Goal: Information Seeking & Learning: Get advice/opinions

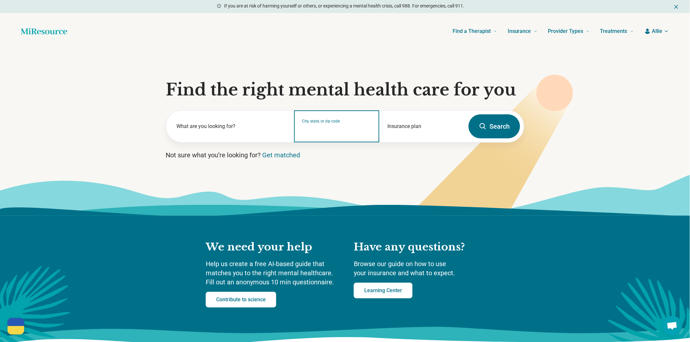
click at [348, 135] on input "City, state, or zip code" at bounding box center [336, 131] width 69 height 8
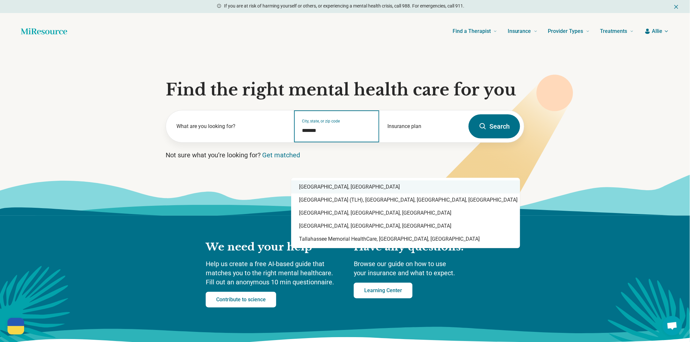
click at [319, 188] on div "[GEOGRAPHIC_DATA], [GEOGRAPHIC_DATA]" at bounding box center [405, 187] width 229 height 13
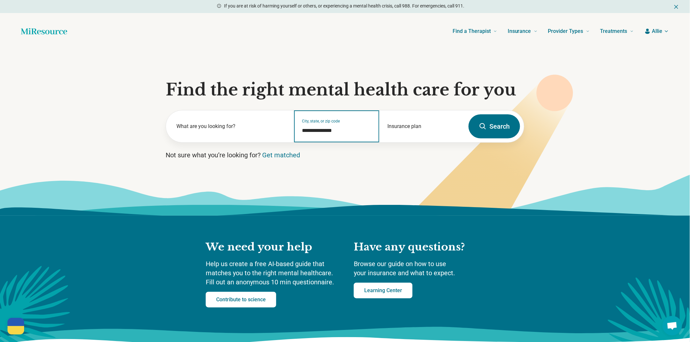
type input "**********"
click at [537, 160] on icon at bounding box center [484, 158] width 174 height 155
click at [496, 139] on button "Search" at bounding box center [495, 126] width 52 height 24
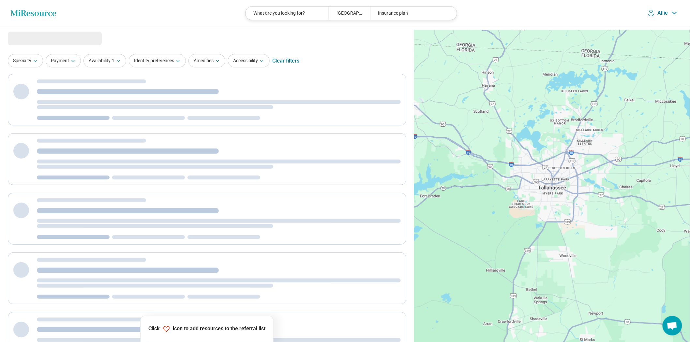
select select "***"
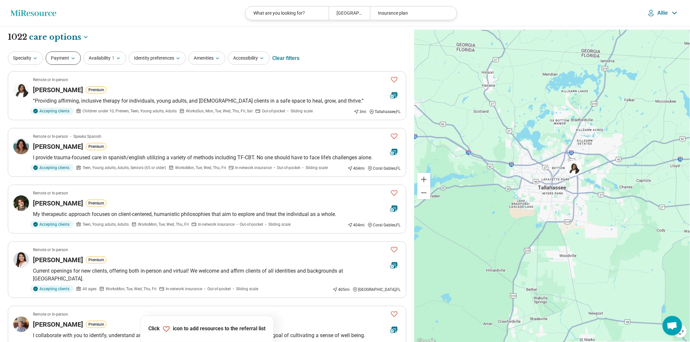
click at [61, 64] on button "Payment" at bounding box center [63, 58] width 35 height 13
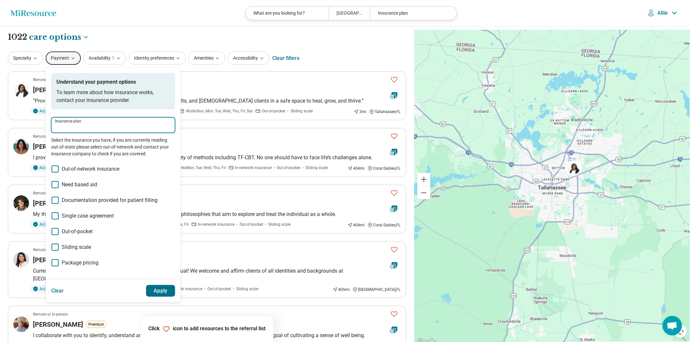
click at [92, 131] on input "Insurance plan" at bounding box center [113, 128] width 116 height 8
click at [79, 189] on span "Need based aid" at bounding box center [80, 185] width 36 height 8
click at [174, 297] on button "Apply" at bounding box center [160, 291] width 29 height 12
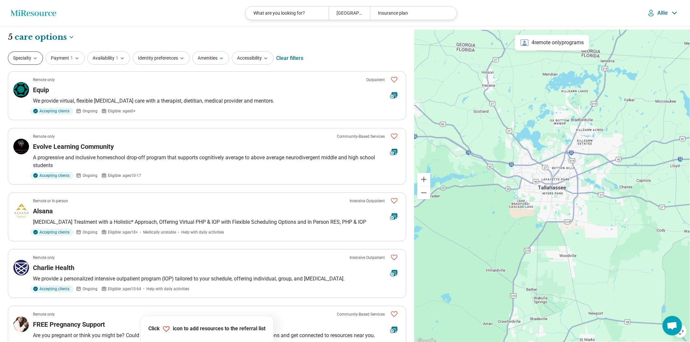
click at [29, 65] on button "Specialty" at bounding box center [25, 58] width 35 height 13
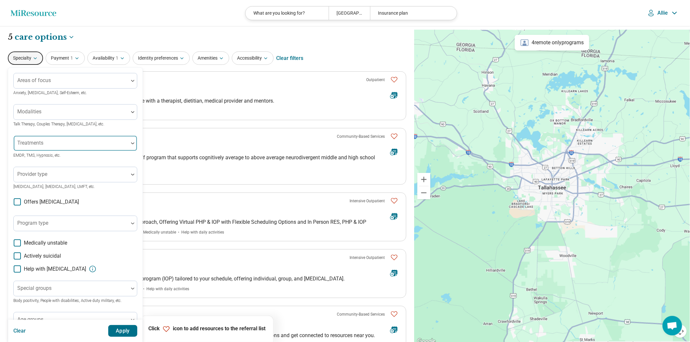
click at [80, 151] on div at bounding box center [71, 146] width 110 height 9
type input "****"
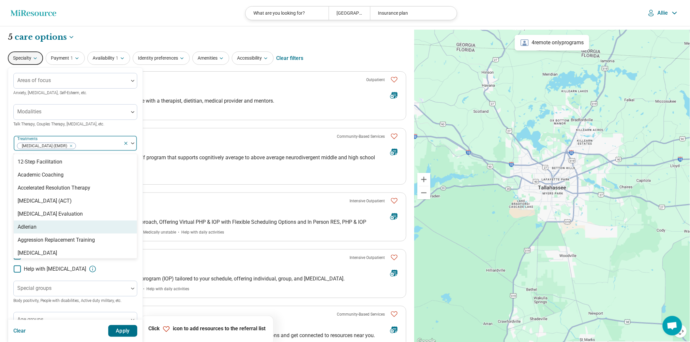
click at [138, 330] on button "Apply" at bounding box center [122, 331] width 29 height 12
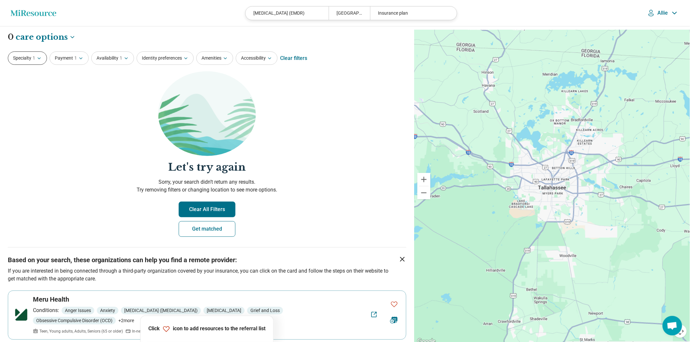
click at [30, 65] on button "Specialty 1" at bounding box center [27, 58] width 39 height 13
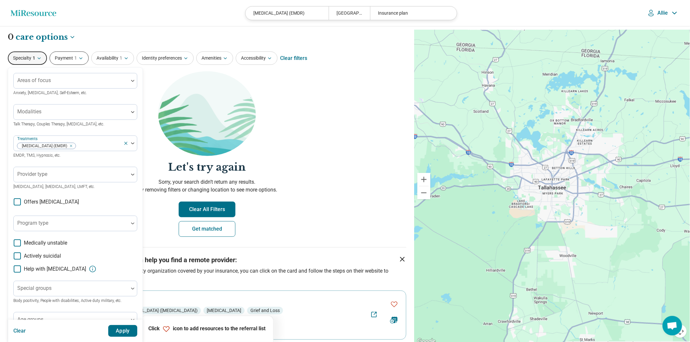
click at [61, 65] on button "Payment 1" at bounding box center [69, 58] width 39 height 13
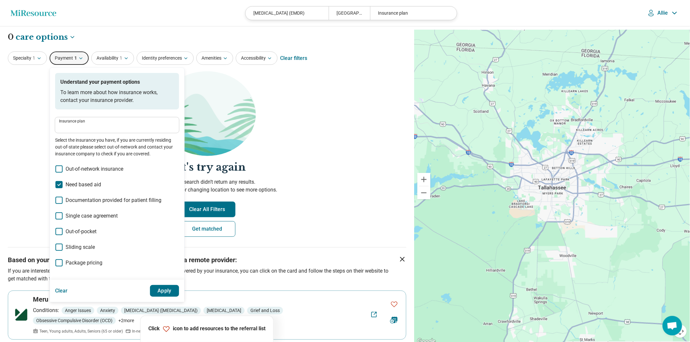
click at [61, 186] on polyline at bounding box center [59, 185] width 3 height 2
click at [72, 251] on label "Sliding scale" at bounding box center [117, 248] width 124 height 8
click at [179, 297] on button "Apply" at bounding box center [164, 291] width 29 height 12
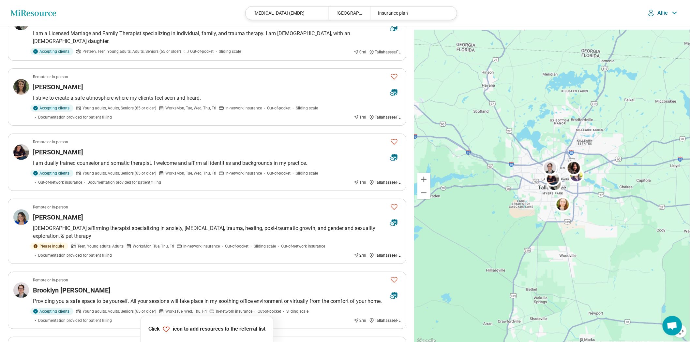
scroll to position [109, 0]
